Goal: Information Seeking & Learning: Learn about a topic

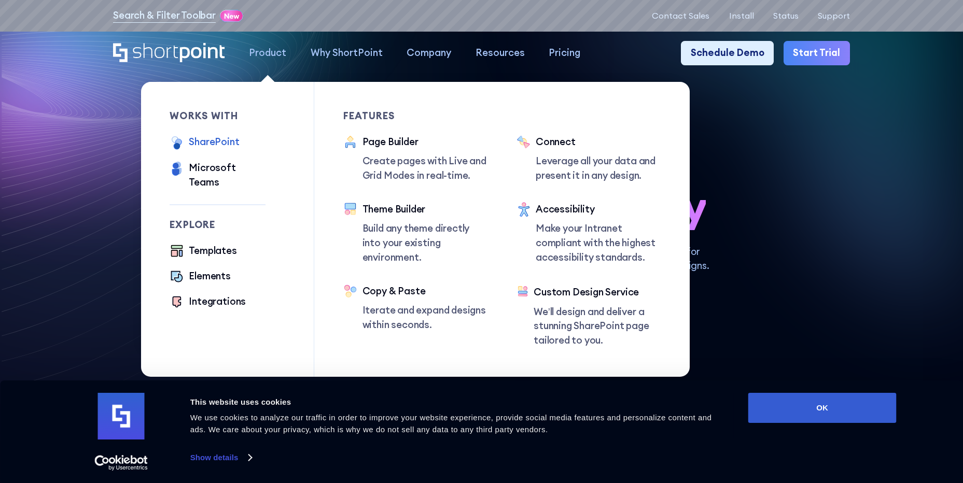
click at [212, 141] on div "SharePoint" at bounding box center [214, 142] width 50 height 15
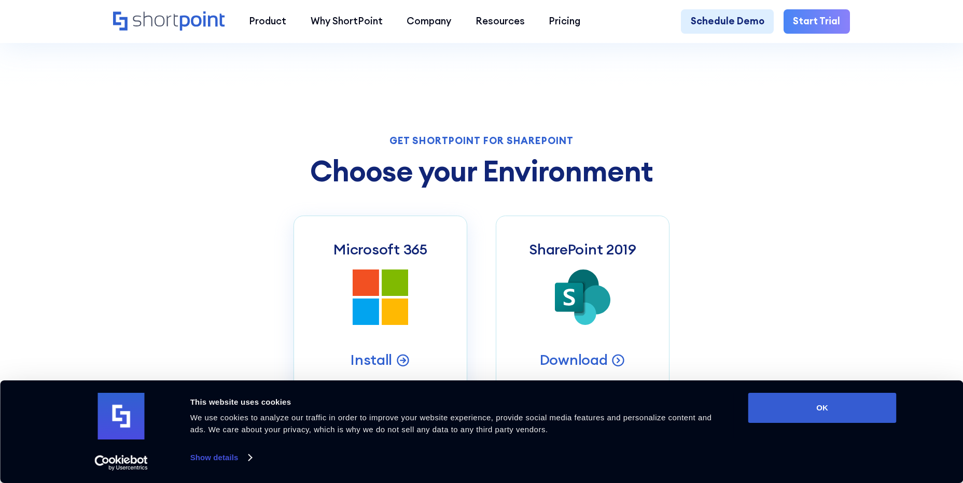
scroll to position [415, 0]
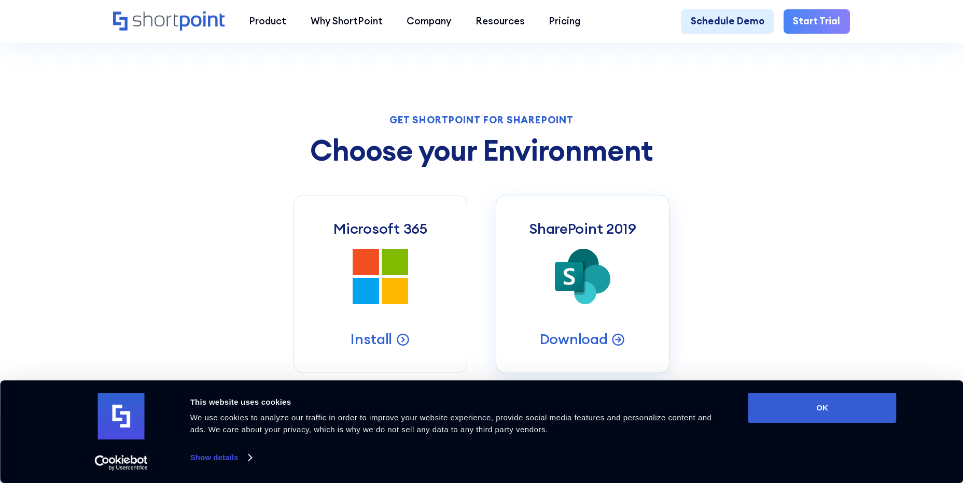
click at [568, 269] on icon at bounding box center [569, 276] width 29 height 29
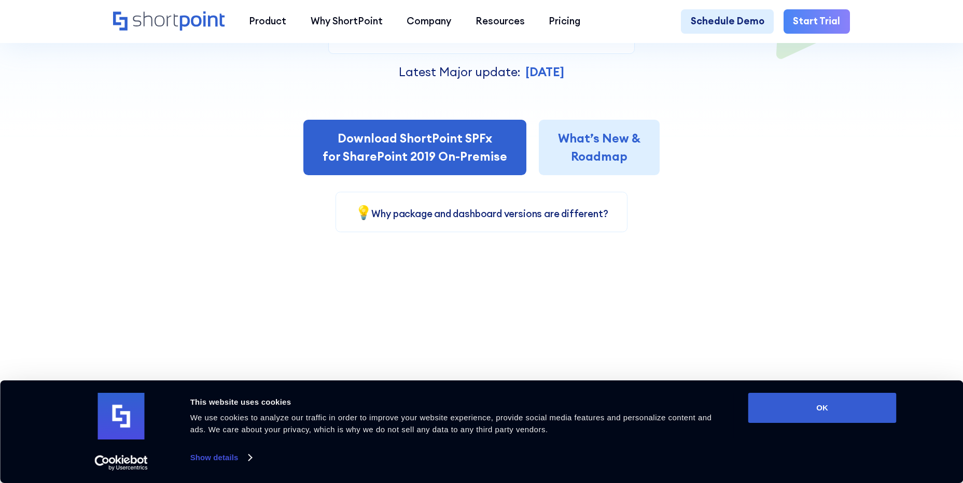
scroll to position [363, 0]
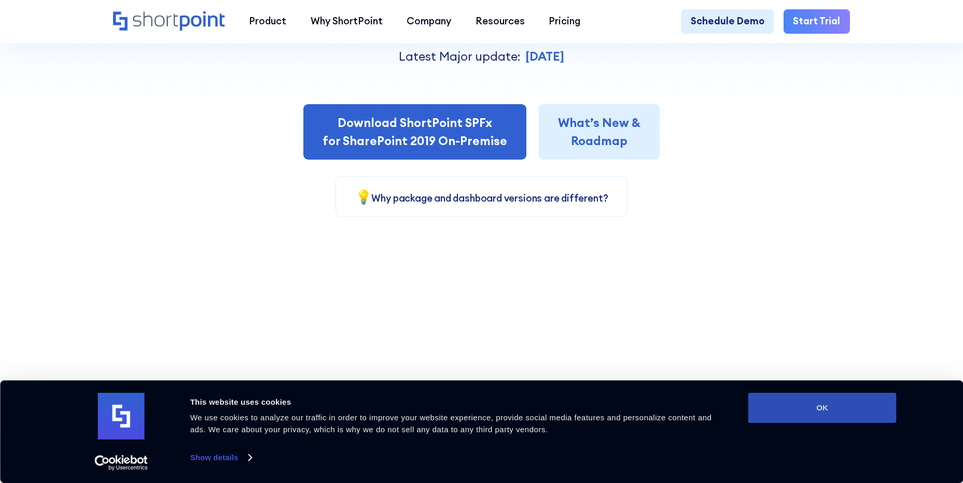
click at [790, 410] on button "OK" at bounding box center [822, 408] width 148 height 30
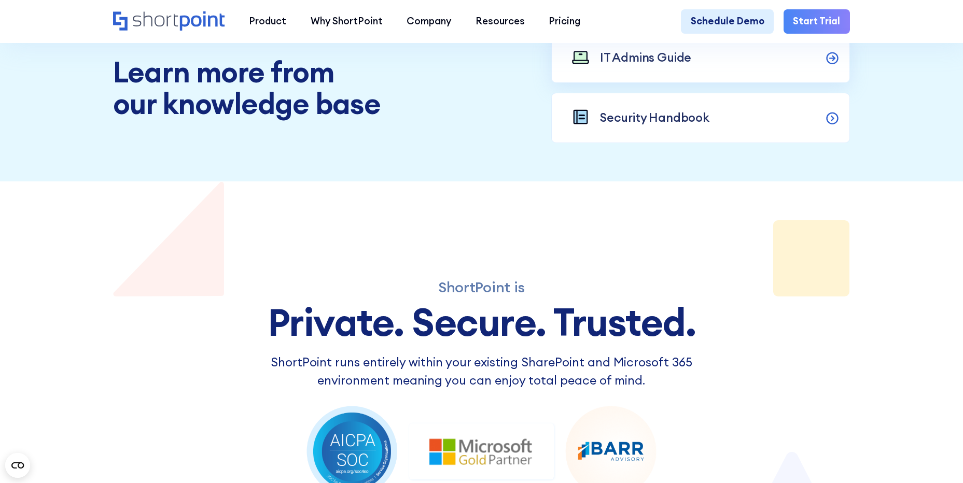
scroll to position [1348, 0]
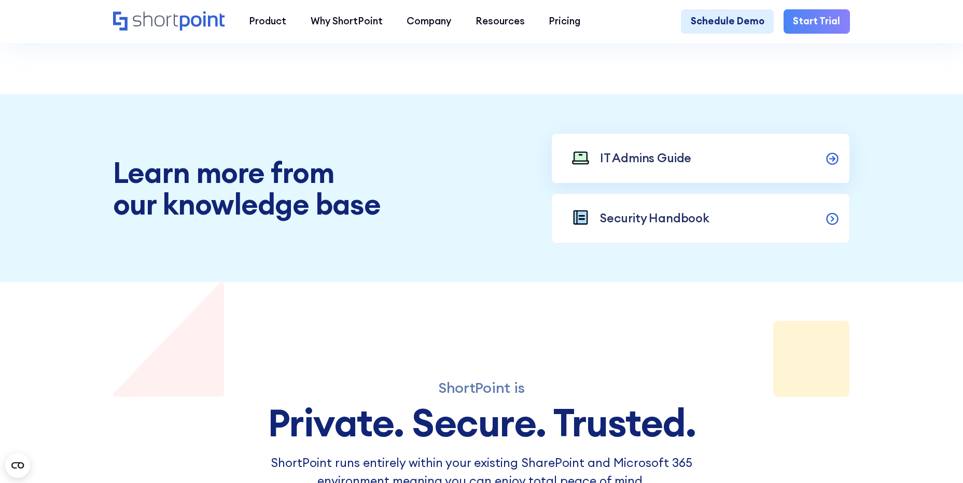
click at [685, 167] on p "IT Admins Guide" at bounding box center [645, 158] width 91 height 18
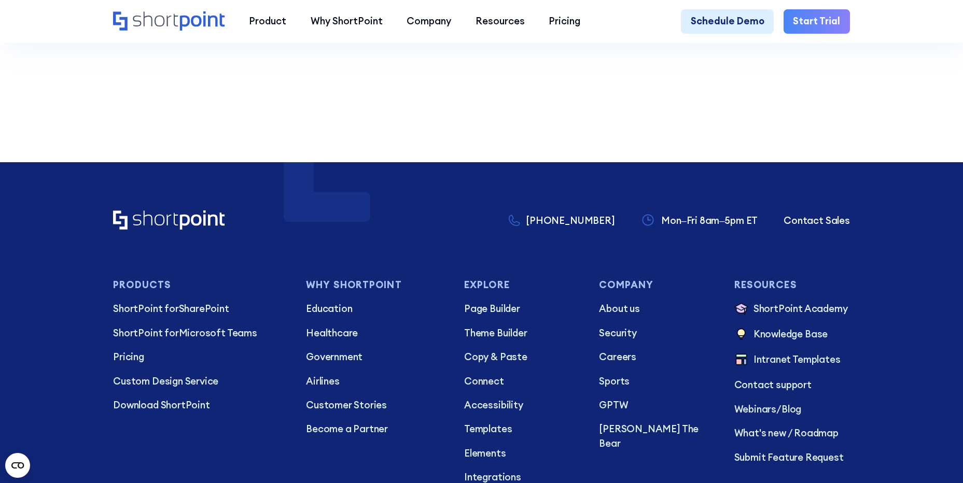
scroll to position [3007, 0]
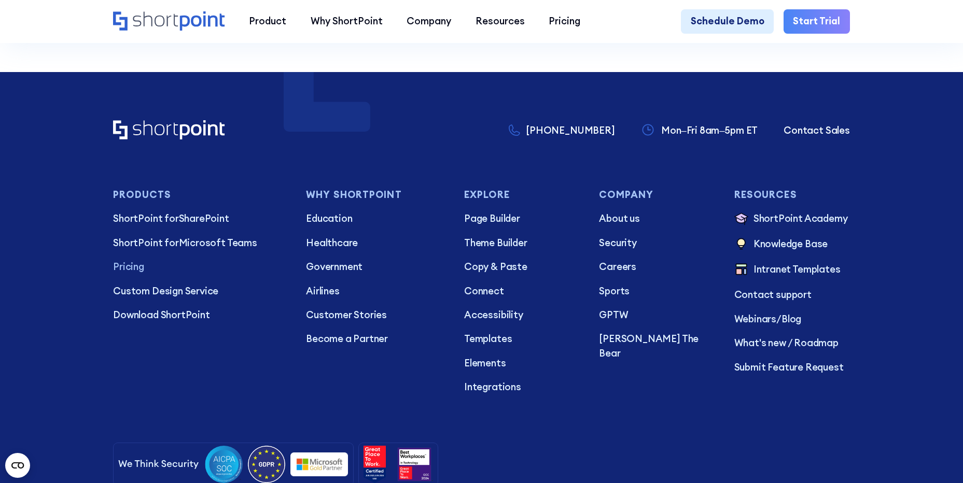
click at [130, 274] on p "Pricing" at bounding box center [200, 267] width 174 height 15
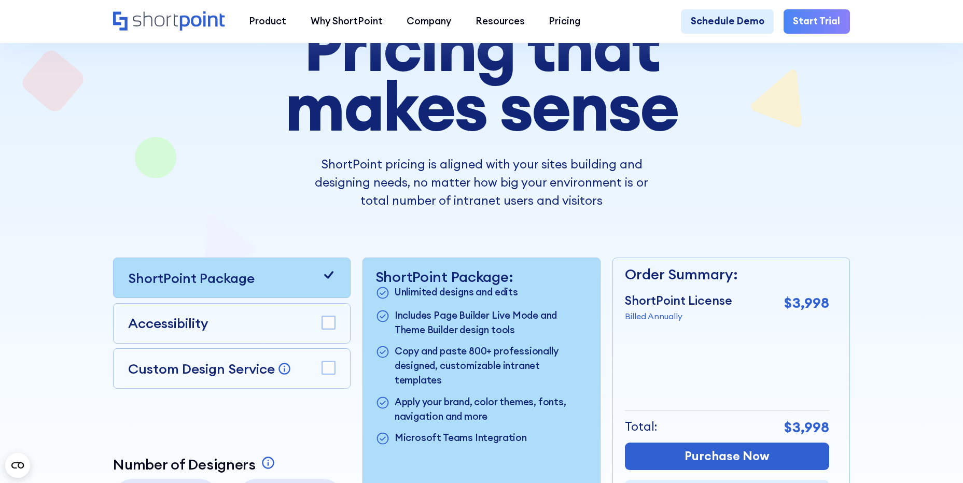
scroll to position [207, 0]
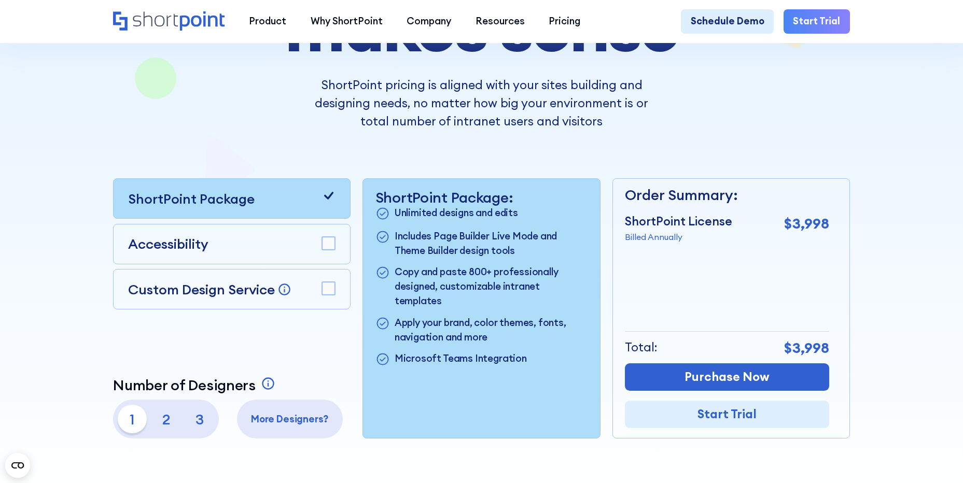
click at [274, 250] on div "Accessibility" at bounding box center [231, 244] width 207 height 20
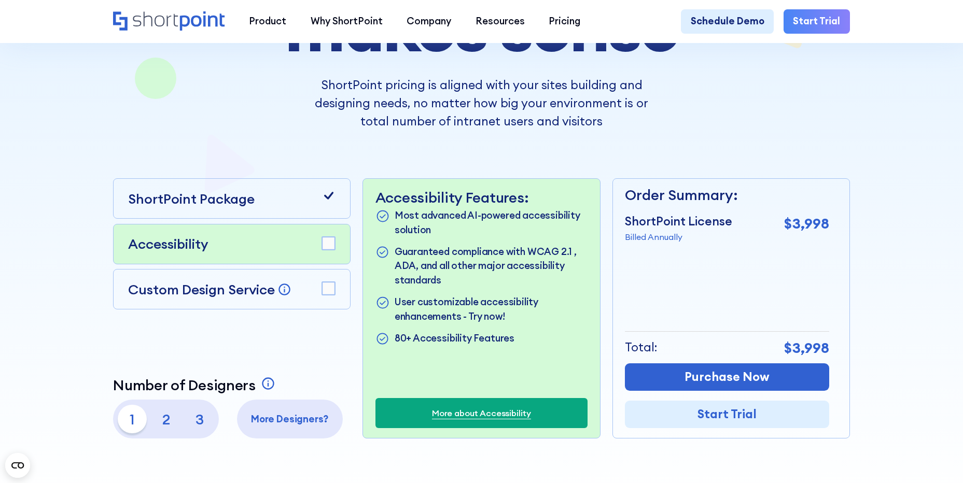
click at [276, 277] on div "Custom Design Service Bring your dream design to life with our Custom Design Se…" at bounding box center [231, 289] width 237 height 40
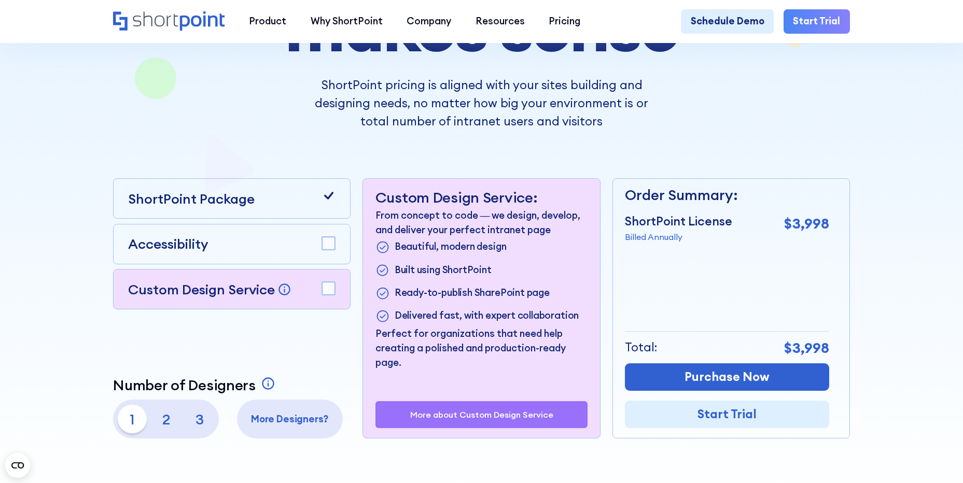
click at [255, 209] on div "ShortPoint Package" at bounding box center [231, 199] width 207 height 20
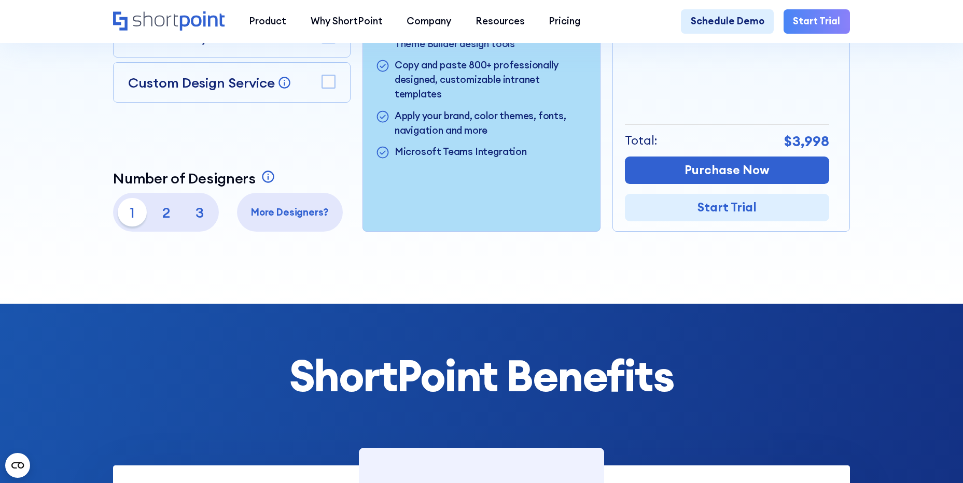
scroll to position [415, 0]
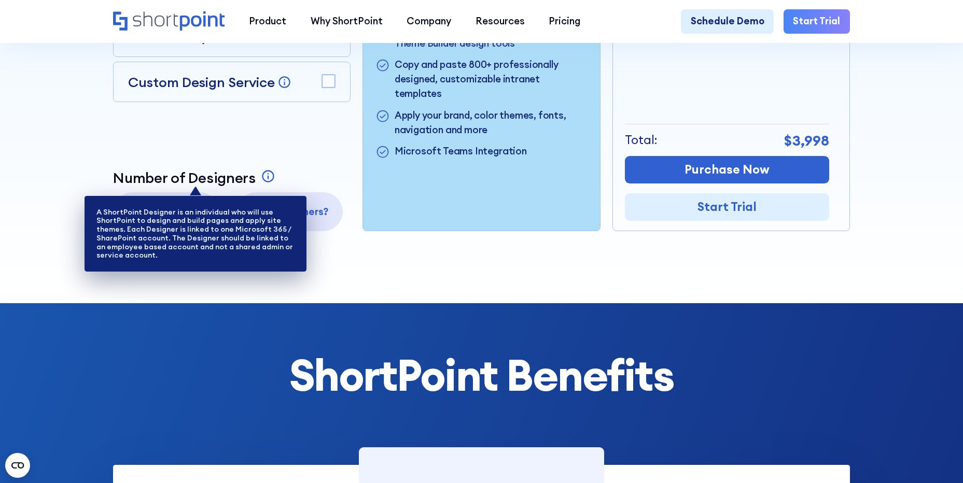
click at [263, 180] on icon at bounding box center [268, 176] width 15 height 15
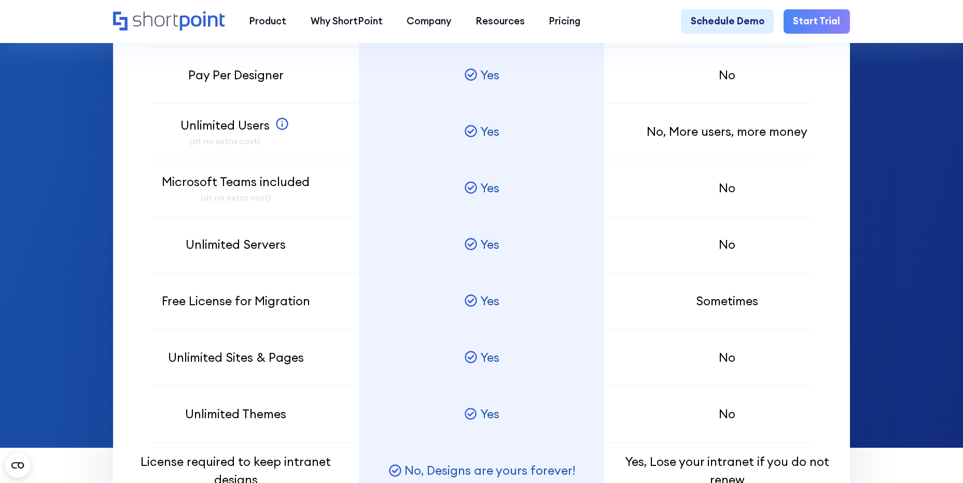
scroll to position [933, 0]
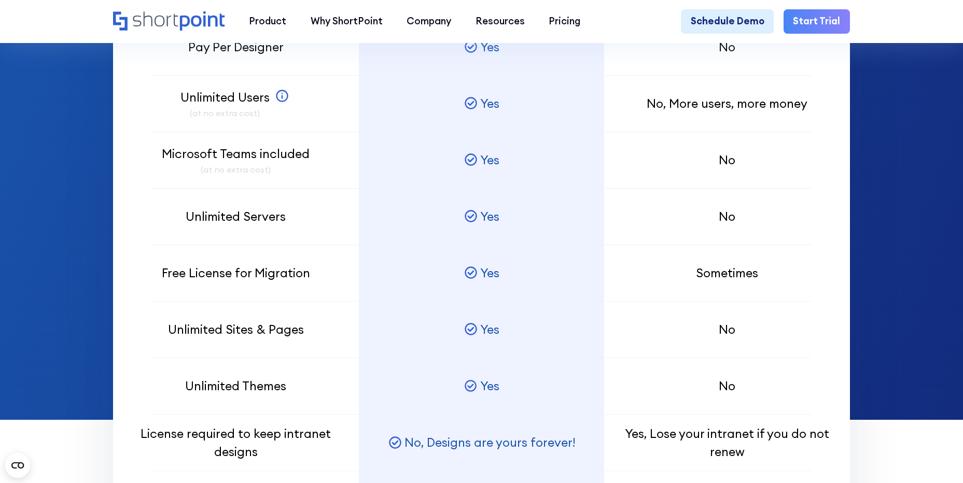
click at [641, 54] on section "ShortPoint Benefits Pay Per Designer Unlimited Users (at no extra cost) SharePo…" at bounding box center [481, 102] width 963 height 635
drag, startPoint x: 931, startPoint y: 38, endPoint x: 940, endPoint y: 94, distance: 57.2
click at [641, 38] on div "Product works with SharePoint Microsoft Teams SAP Explore Templates Elements In…" at bounding box center [481, 22] width 963 height 44
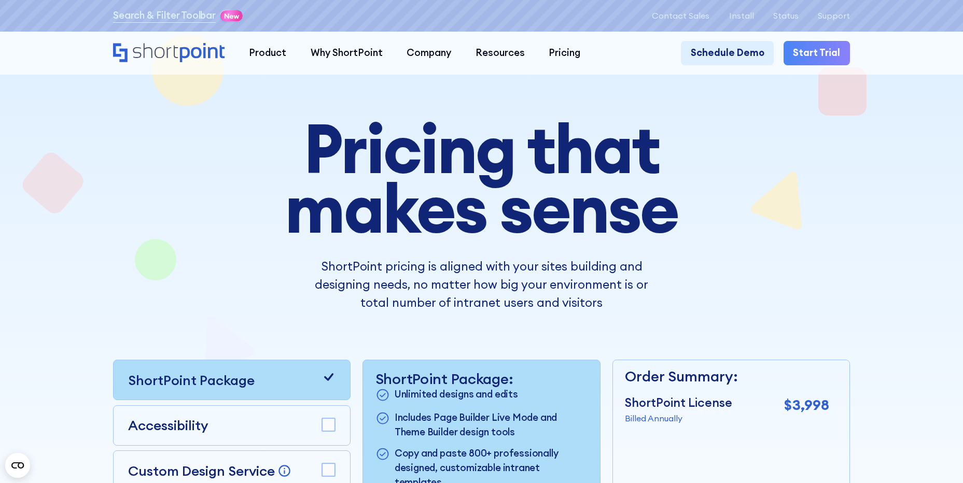
scroll to position [0, 0]
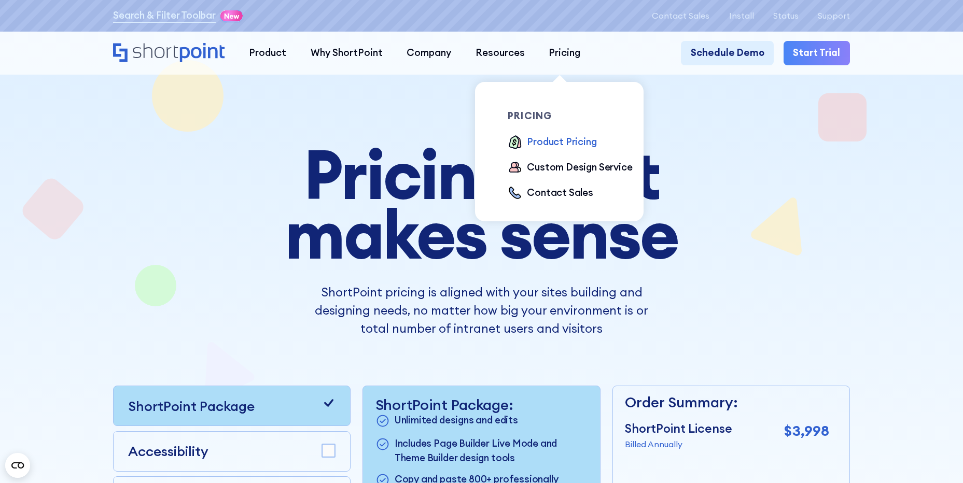
click at [580, 146] on div "Product Pricing" at bounding box center [561, 142] width 69 height 15
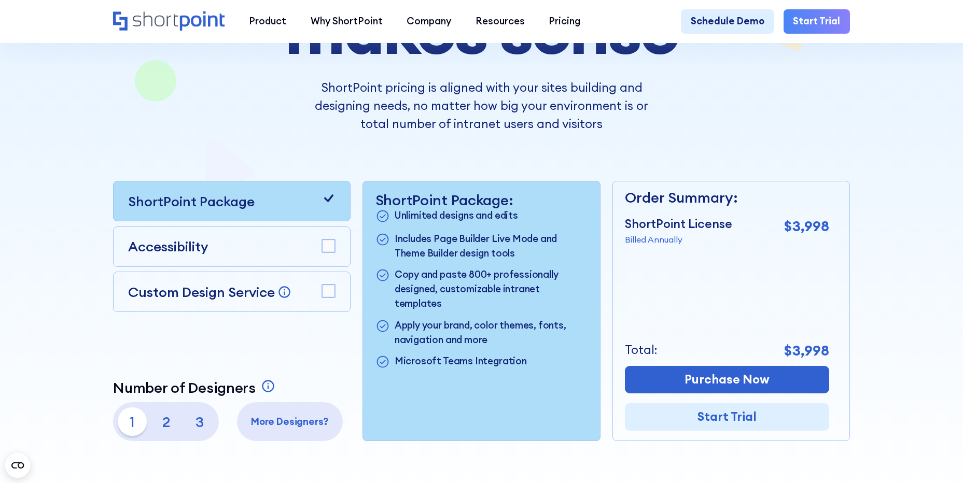
scroll to position [207, 0]
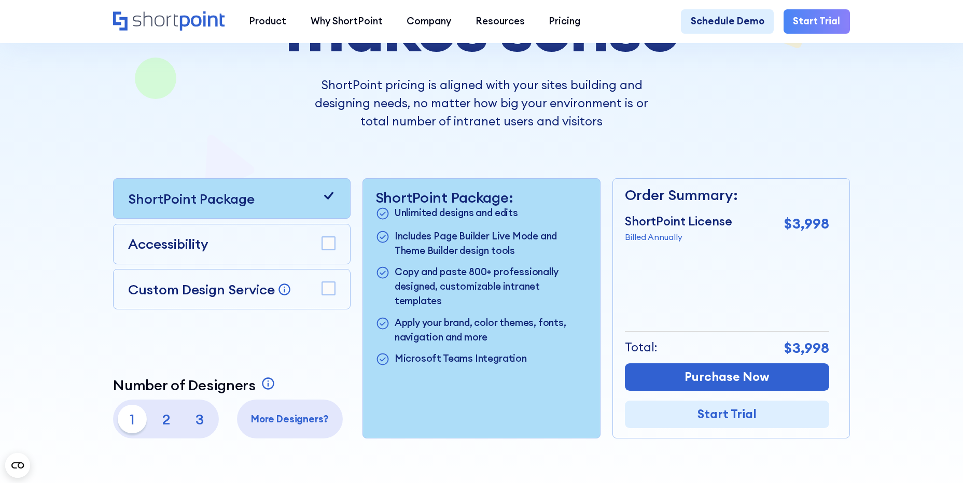
click at [318, 205] on div "ShortPoint Package" at bounding box center [231, 199] width 207 height 20
click at [325, 200] on icon at bounding box center [329, 196] width 10 height 8
click at [322, 248] on rect at bounding box center [328, 243] width 13 height 13
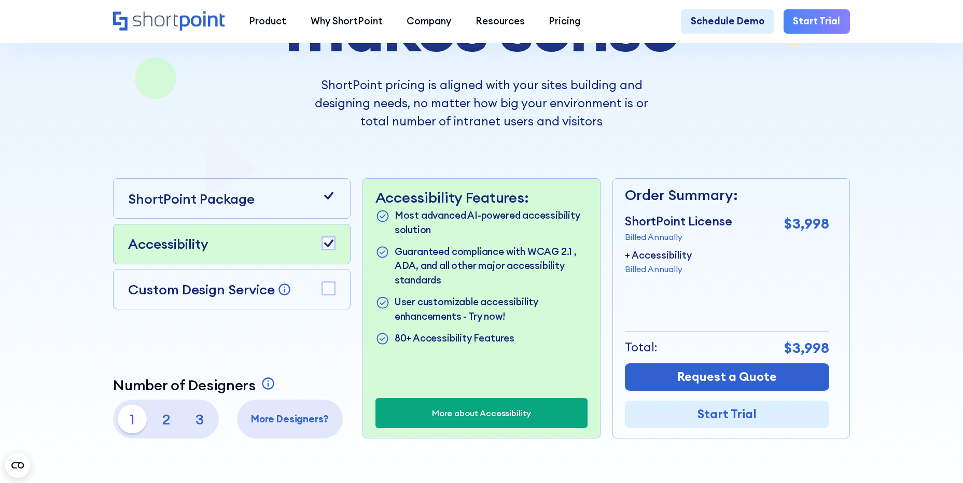
click at [330, 291] on rect at bounding box center [328, 288] width 13 height 13
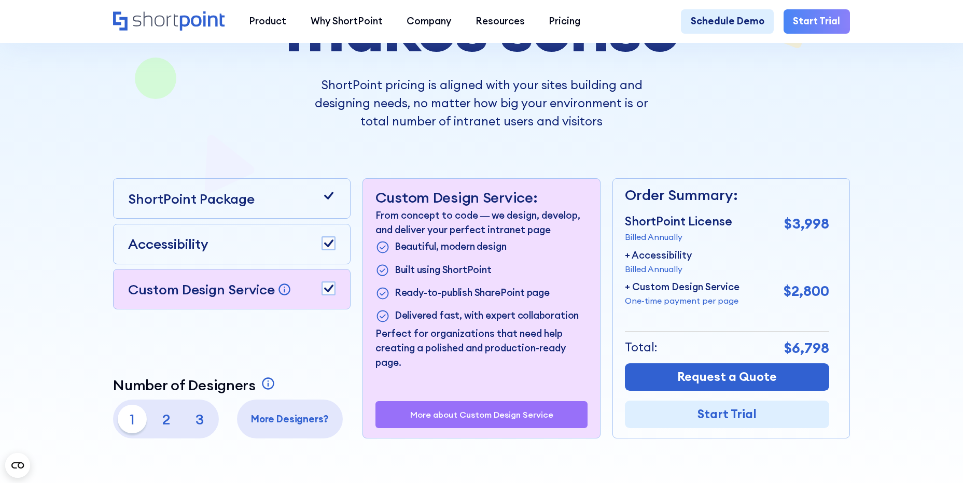
click at [330, 290] on rect at bounding box center [328, 288] width 13 height 13
click at [326, 247] on rect at bounding box center [328, 243] width 13 height 13
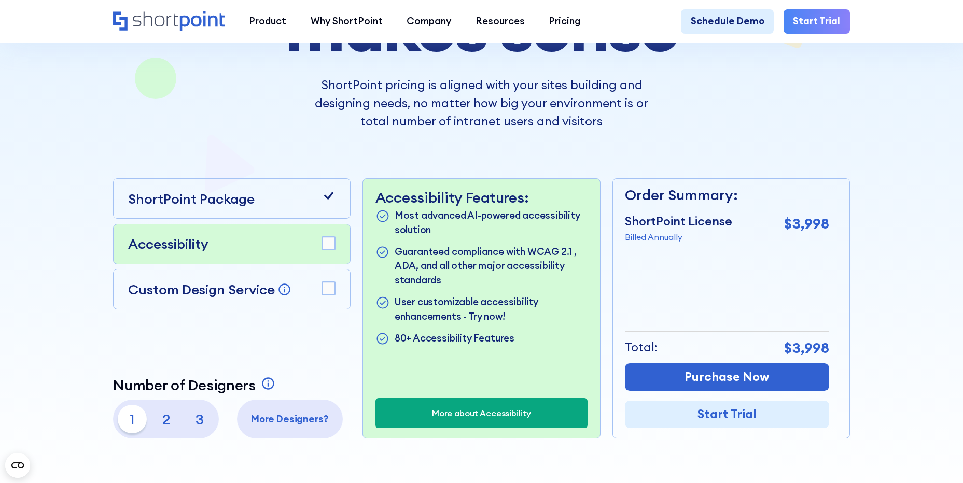
click at [331, 203] on icon at bounding box center [328, 196] width 15 height 15
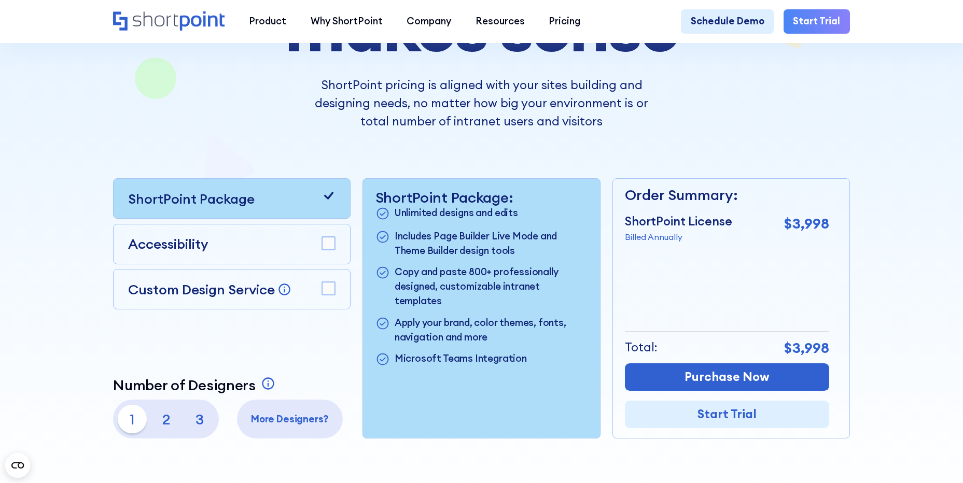
click at [326, 199] on icon at bounding box center [328, 196] width 15 height 15
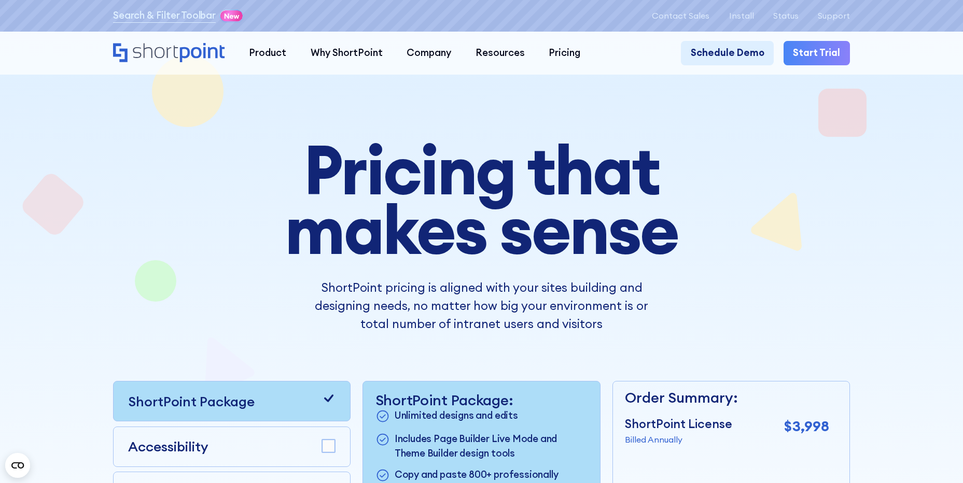
scroll to position [0, 0]
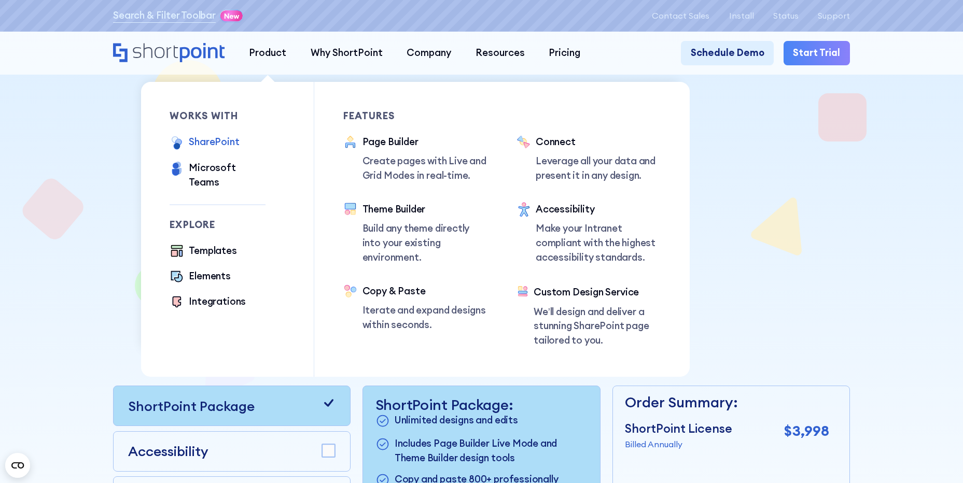
click at [222, 145] on div "SharePoint" at bounding box center [214, 142] width 50 height 15
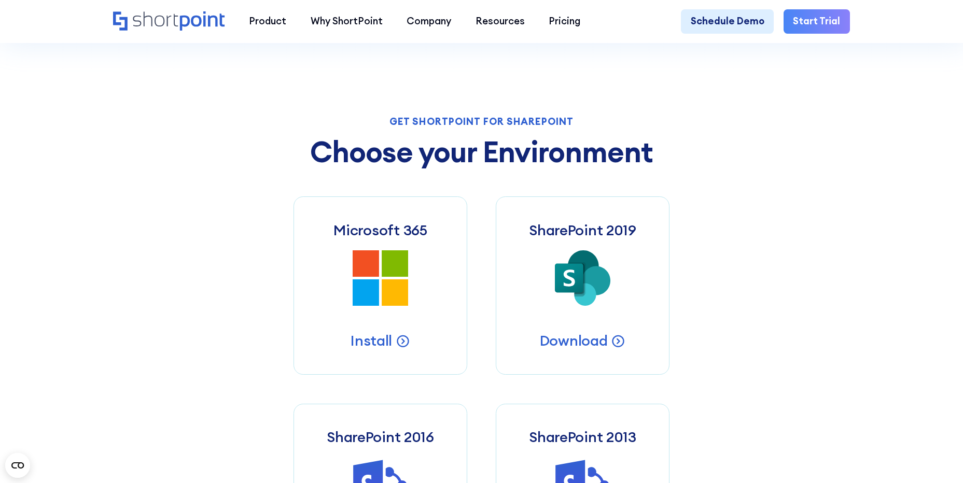
scroll to position [415, 0]
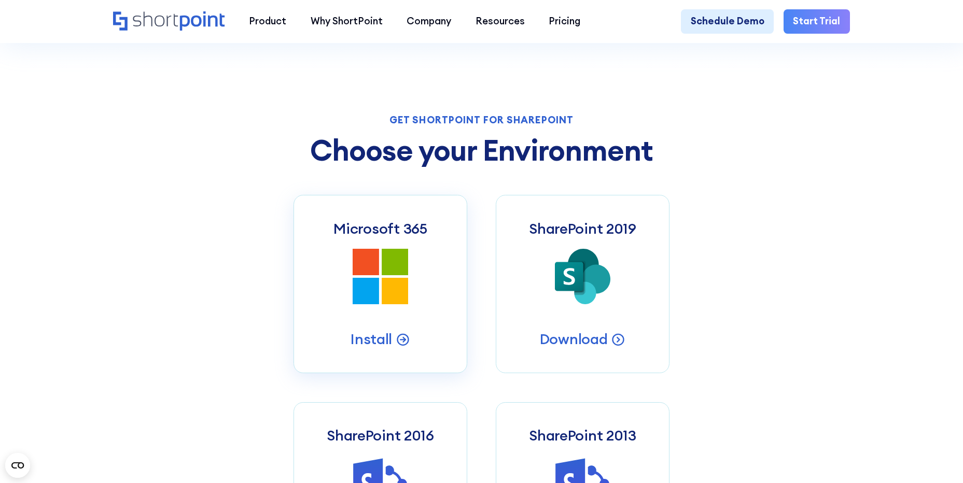
click at [385, 273] on icon at bounding box center [395, 262] width 26 height 26
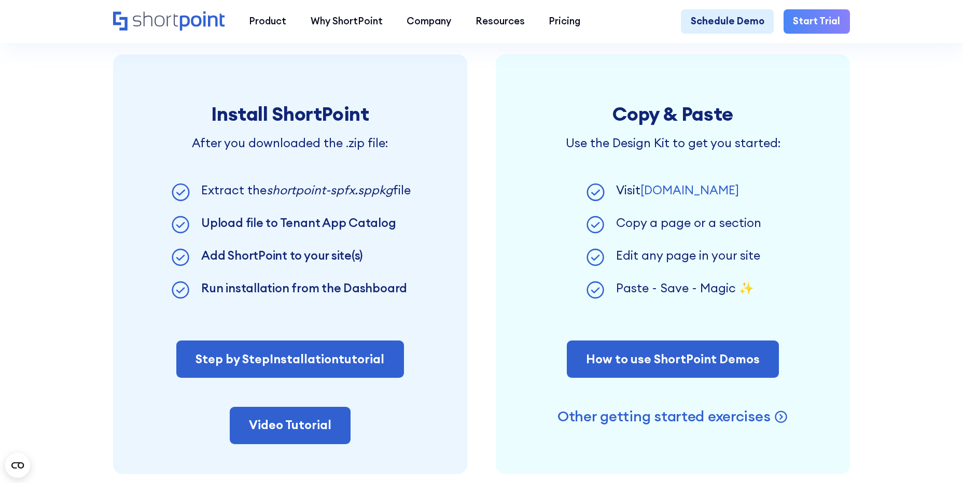
scroll to position [830, 0]
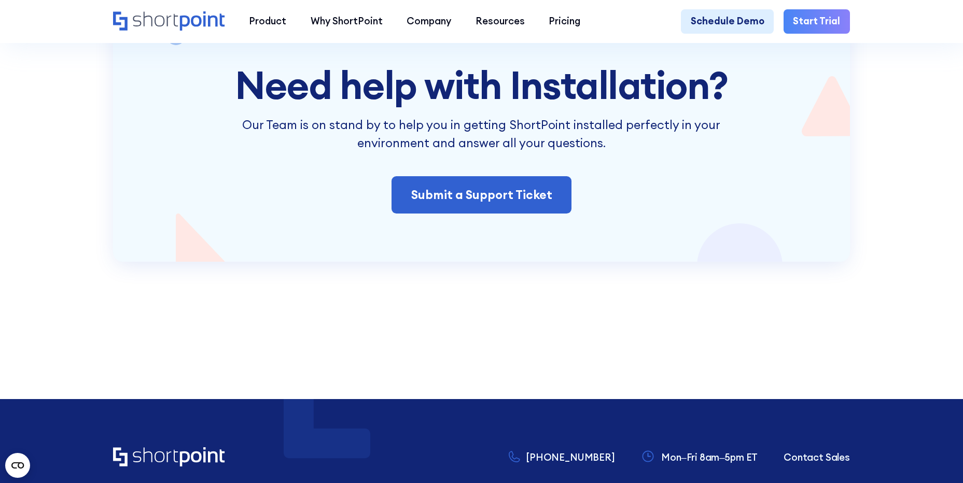
scroll to position [2230, 0]
